Goal: Task Accomplishment & Management: Use online tool/utility

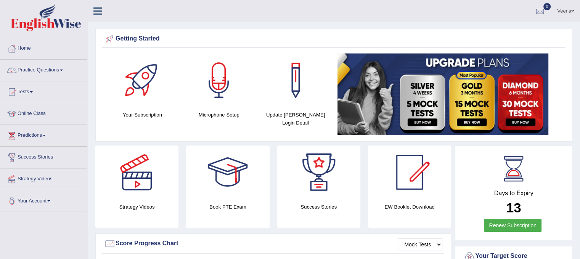
click at [61, 95] on link "Tests" at bounding box center [43, 90] width 87 height 19
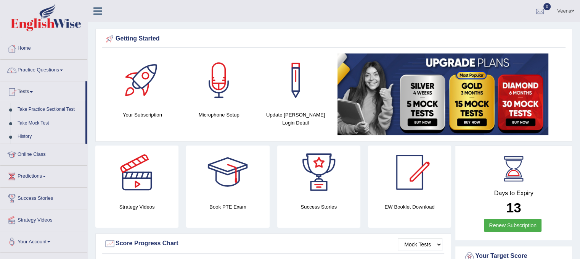
click at [40, 139] on link "History" at bounding box center [49, 137] width 71 height 14
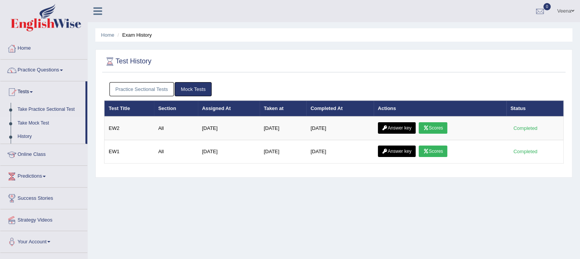
click at [45, 122] on link "Take Mock Test" at bounding box center [49, 123] width 71 height 14
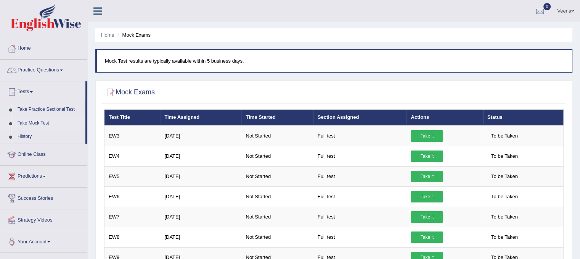
click at [45, 122] on link "Take Mock Test" at bounding box center [49, 123] width 71 height 14
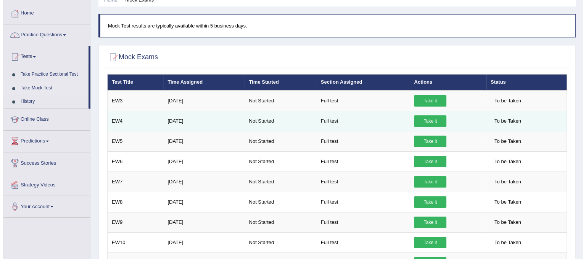
scroll to position [31, 0]
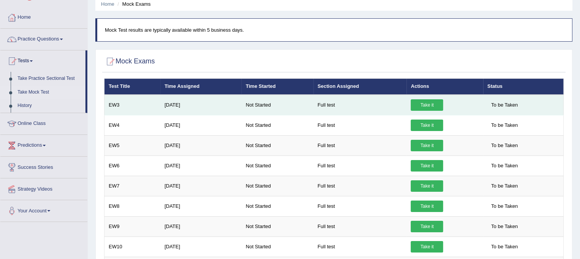
click at [421, 106] on link "Take it" at bounding box center [427, 104] width 32 height 11
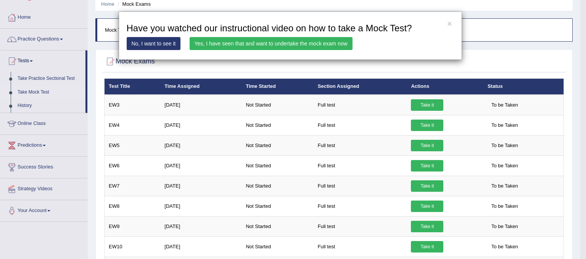
click at [255, 43] on link "Yes, I have seen that and want to undertake the mock exam now" at bounding box center [271, 43] width 163 height 13
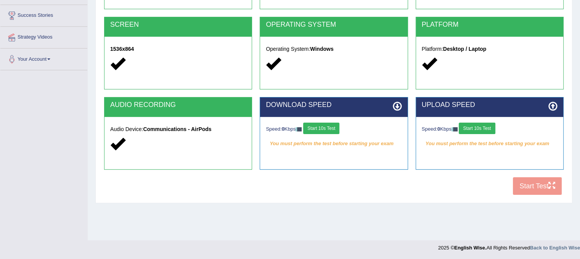
scroll to position [142, 0]
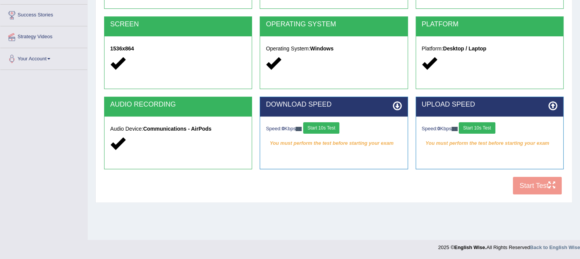
click at [316, 127] on button "Start 10s Test" at bounding box center [321, 127] width 36 height 11
click at [485, 127] on button "Start 10s Test" at bounding box center [477, 127] width 36 height 11
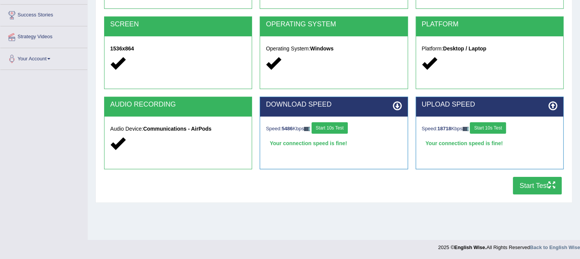
click at [527, 183] on button "Start Test" at bounding box center [537, 186] width 49 height 18
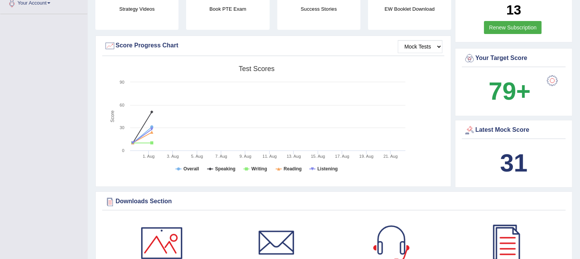
scroll to position [199, 0]
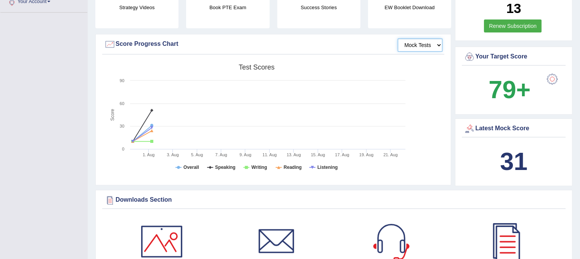
click at [435, 42] on select "Mock Tests" at bounding box center [420, 45] width 45 height 13
click at [398, 39] on select "Mock Tests" at bounding box center [420, 45] width 45 height 13
click at [552, 77] on div at bounding box center [551, 78] width 15 height 15
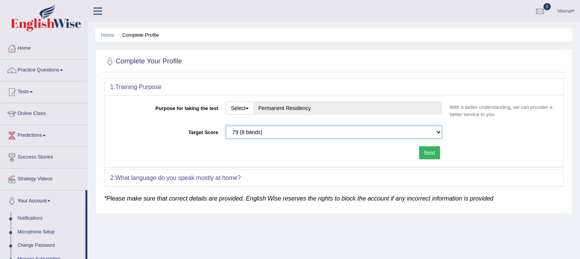
click at [438, 133] on select "Please select the correct value 50 (6 bands) 58 (6.5 bands) 65 (7 bands) 79 (8 …" at bounding box center [334, 131] width 216 height 13
click at [441, 135] on select "Please select the correct value 50 (6 bands) 58 (6.5 bands) 65 (7 bands) 79 (8 …" at bounding box center [334, 131] width 216 height 13
click at [440, 135] on select "Please select the correct value 50 (6 bands) 58 (6.5 bands) 65 (7 bands) 79 (8 …" at bounding box center [334, 131] width 216 height 13
click at [250, 113] on button "Select" at bounding box center [240, 107] width 28 height 13
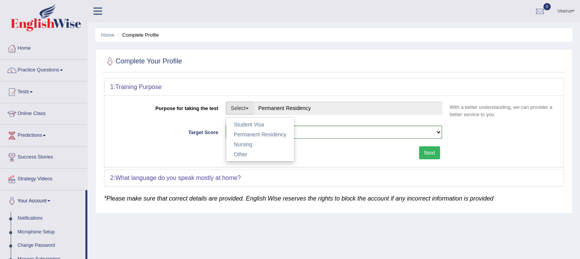
click at [251, 110] on button "Select" at bounding box center [240, 107] width 28 height 13
click at [32, 53] on link "Home" at bounding box center [43, 47] width 87 height 19
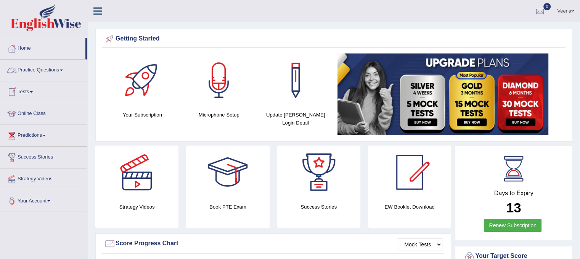
click at [63, 71] on link "Practice Questions" at bounding box center [43, 68] width 87 height 19
